Goal: Navigation & Orientation: Find specific page/section

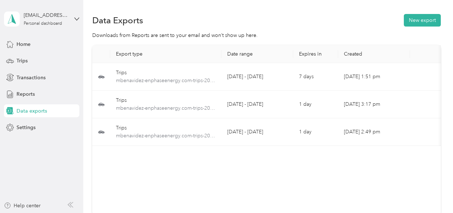
click at [33, 56] on div "Trips" at bounding box center [41, 61] width 75 height 13
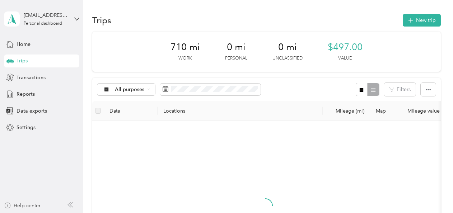
click at [24, 44] on span "Home" at bounding box center [24, 45] width 14 height 8
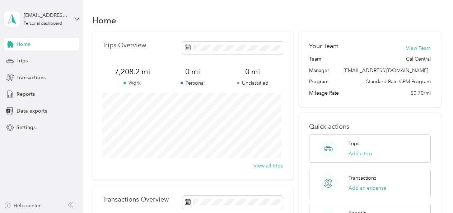
click at [38, 40] on div "Home" at bounding box center [41, 44] width 75 height 13
click at [47, 61] on div "Trips" at bounding box center [41, 61] width 75 height 13
